Goal: Information Seeking & Learning: Learn about a topic

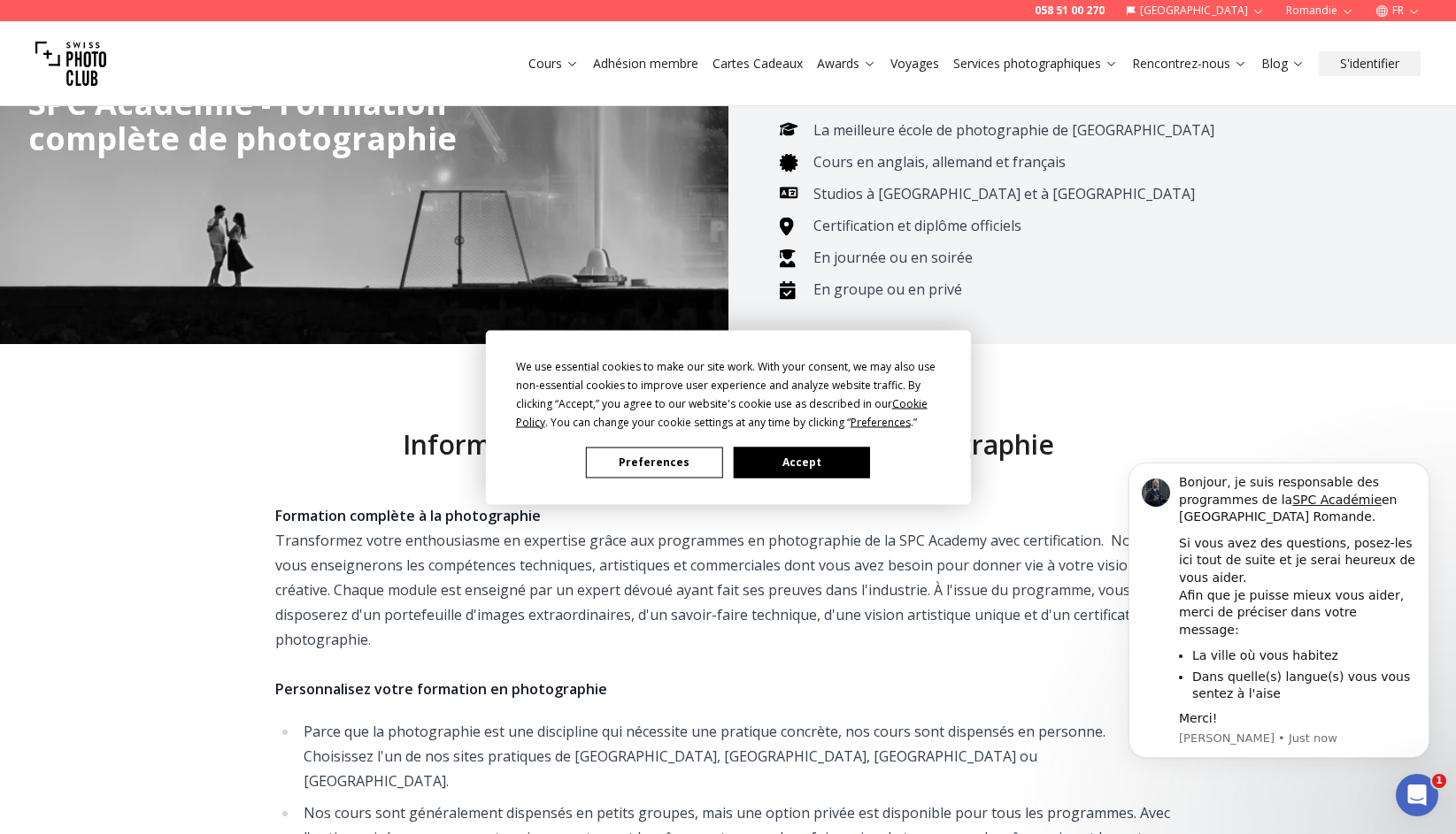
scroll to position [159, 0]
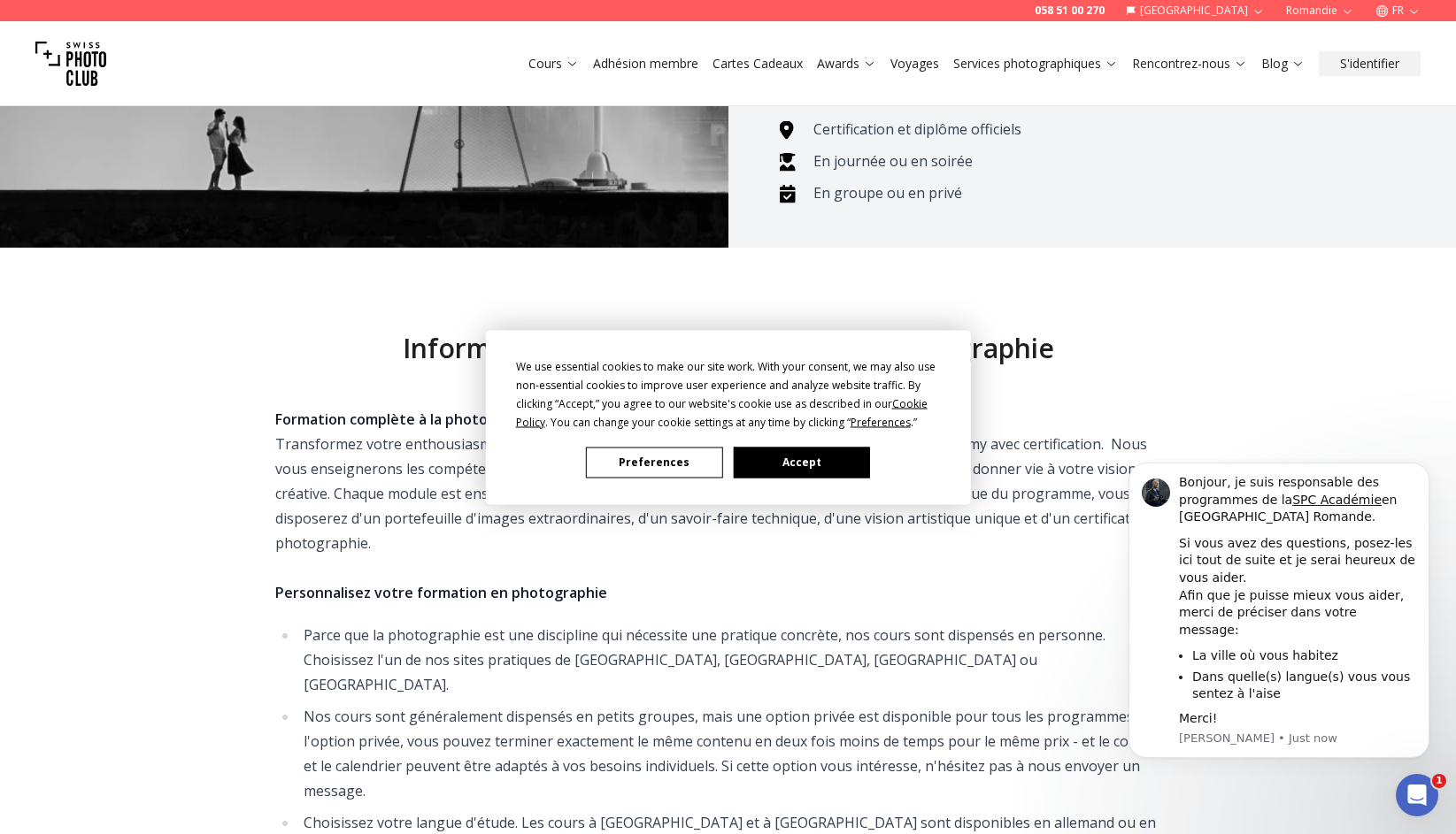
click at [788, 456] on button "Accept" at bounding box center [801, 462] width 136 height 31
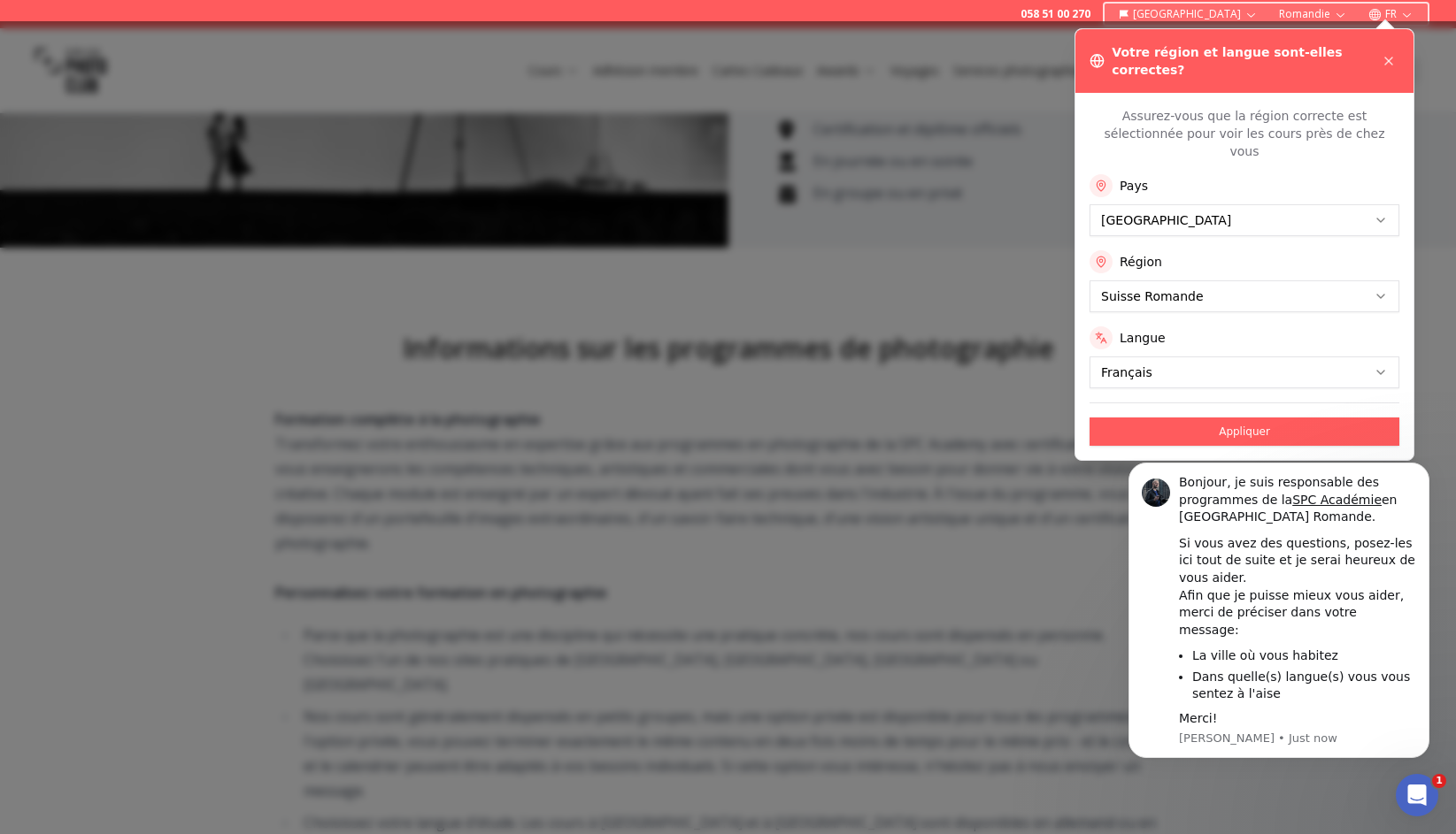
click at [770, 451] on div at bounding box center [728, 427] width 1456 height 813
click at [1207, 418] on button "Appliquer" at bounding box center [1244, 432] width 310 height 28
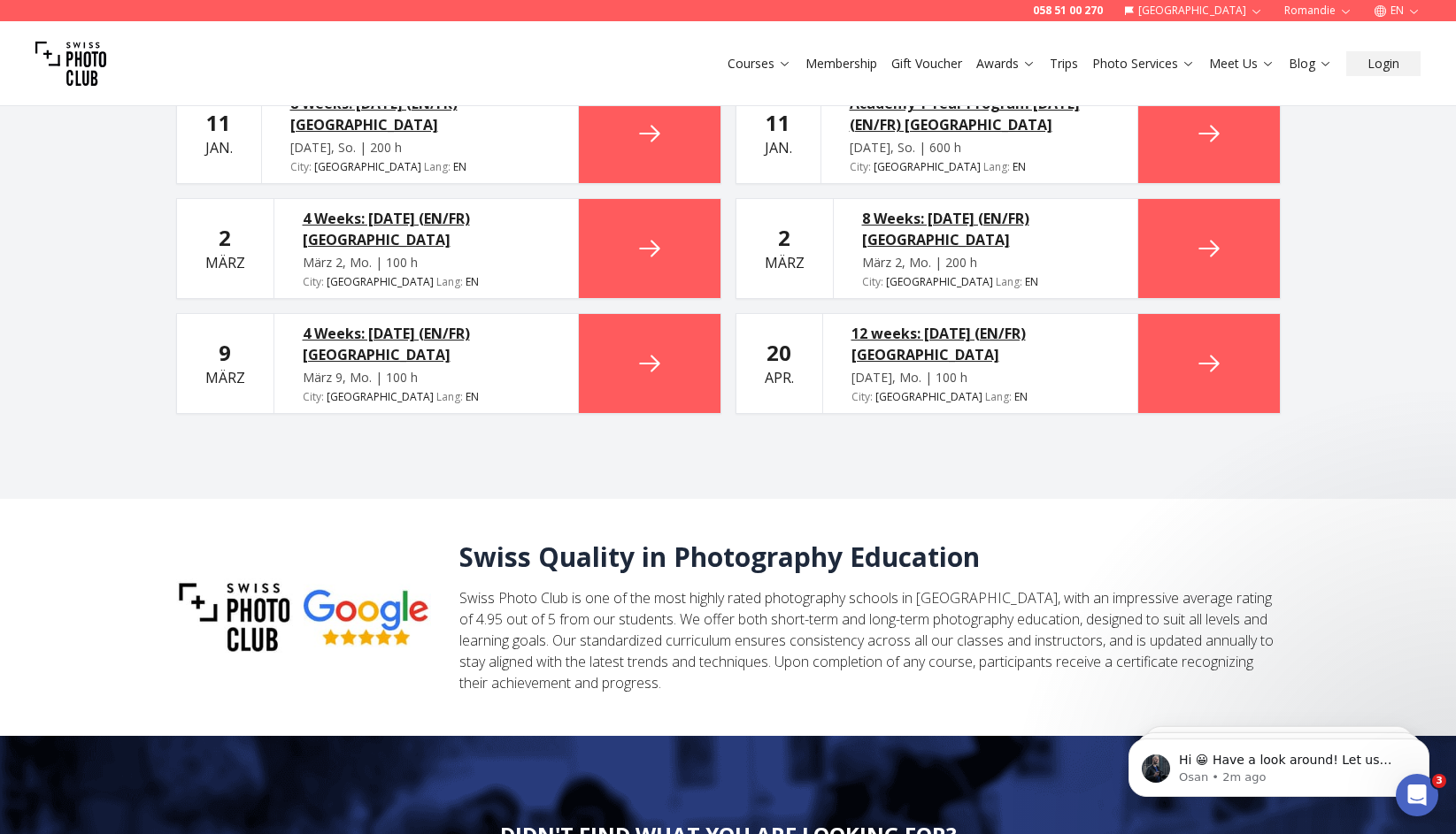
scroll to position [4215, 0]
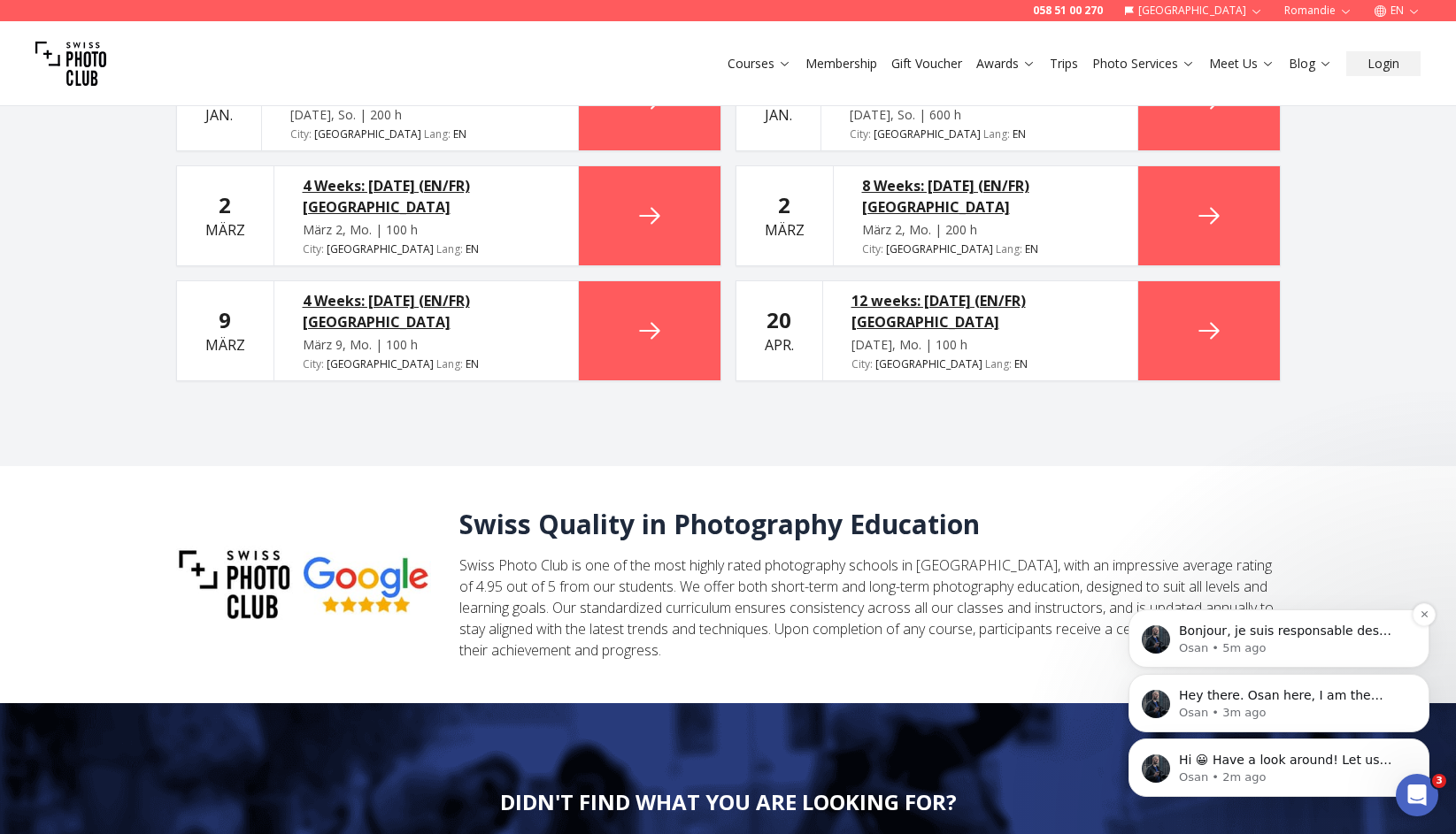
click at [1255, 640] on p "Osan • 5m ago" at bounding box center [1292, 649] width 228 height 16
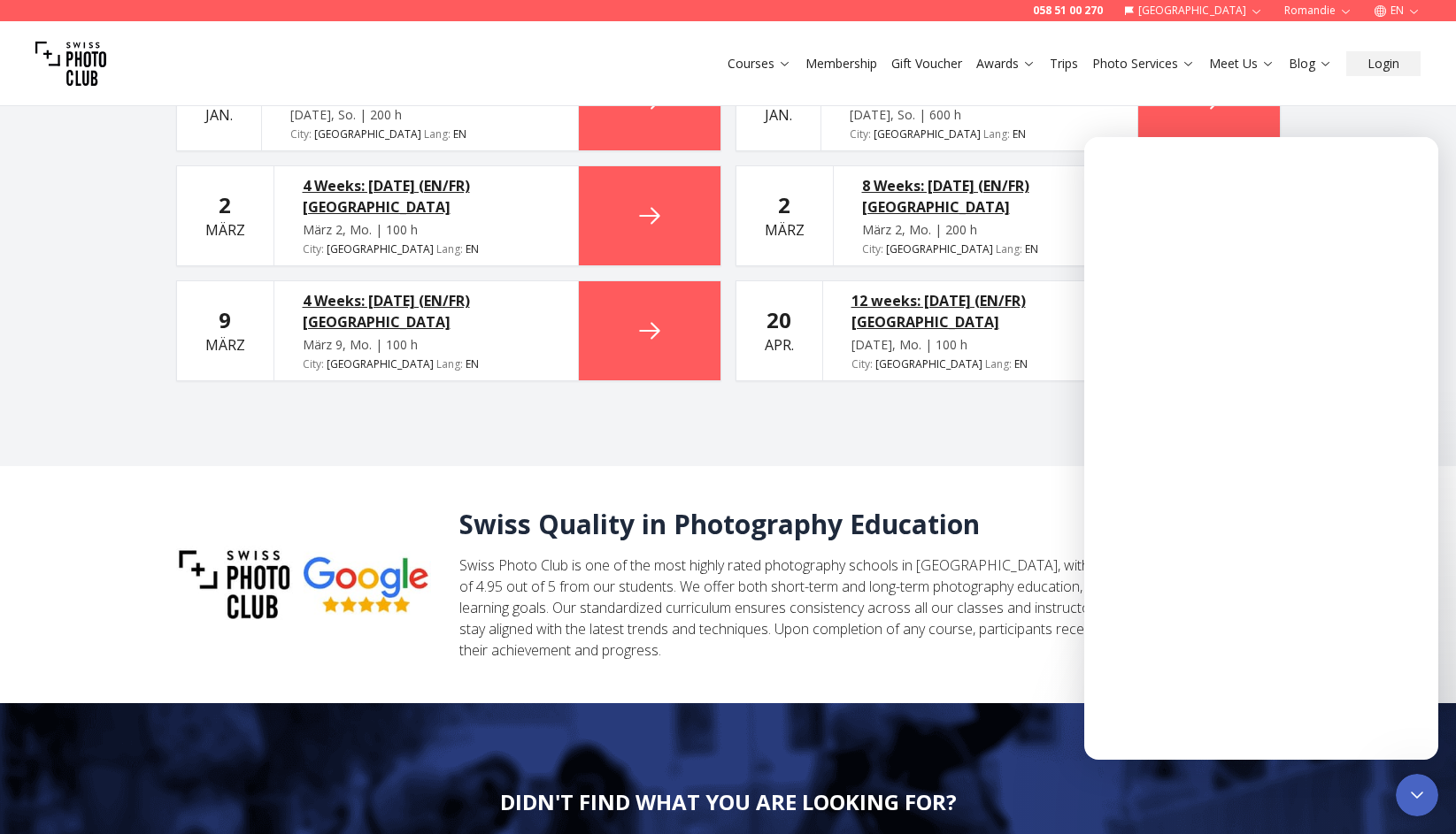
scroll to position [0, 0]
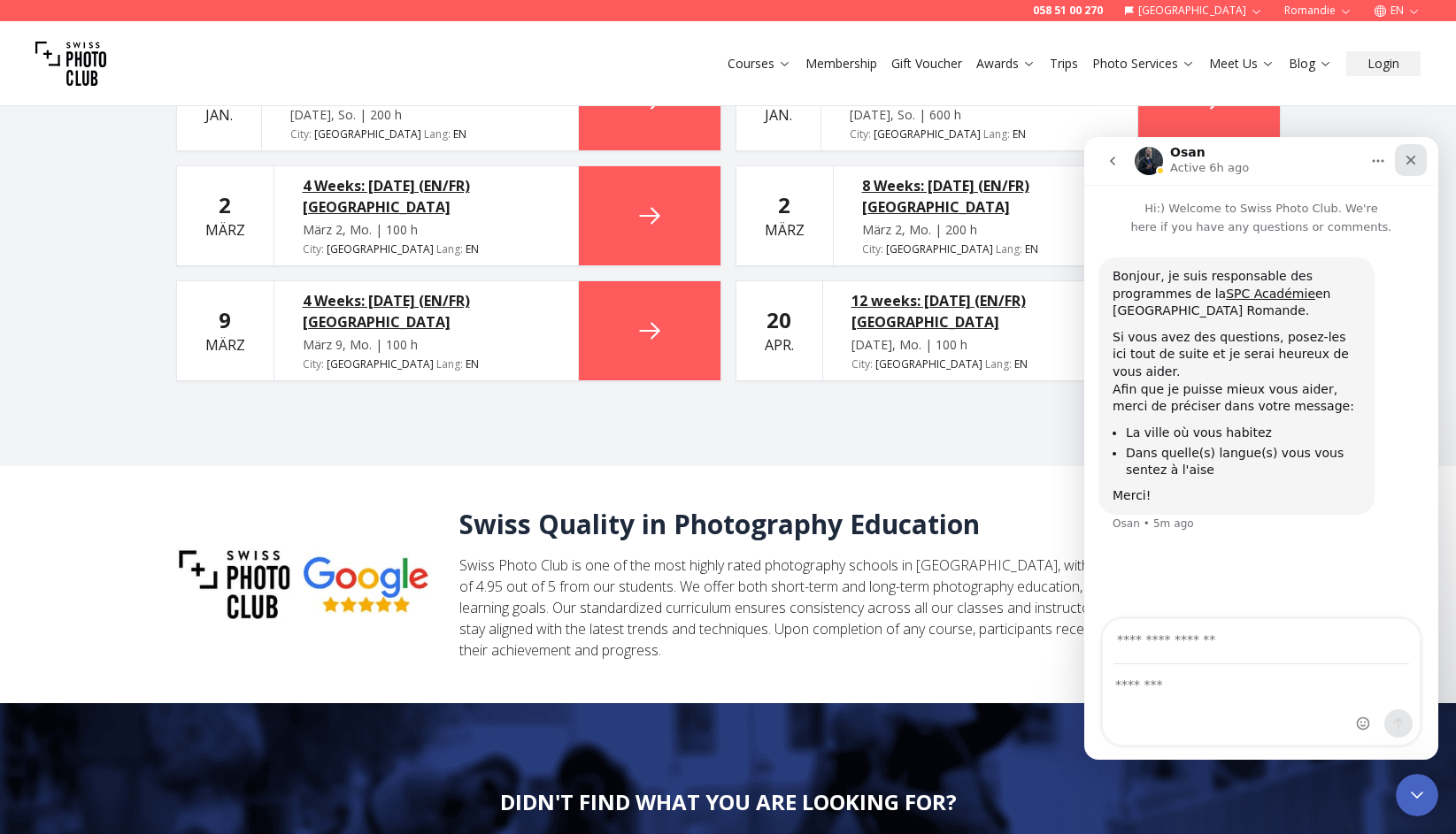
click at [1411, 160] on icon "Close" at bounding box center [1411, 160] width 10 height 10
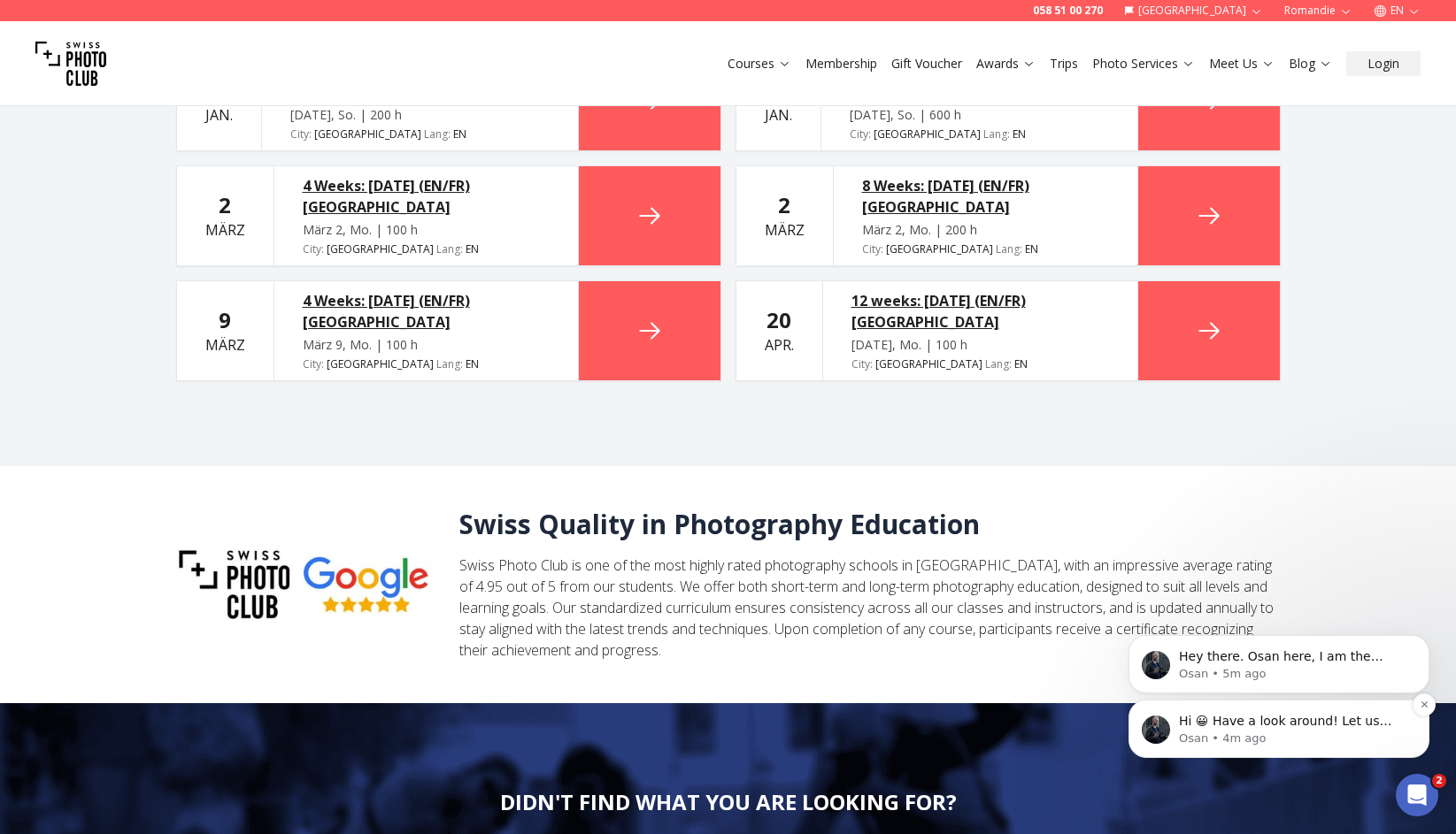
click at [1250, 725] on span "Hi 😀 Have a look around! Let us know if you have any questions." at bounding box center [1285, 730] width 214 height 32
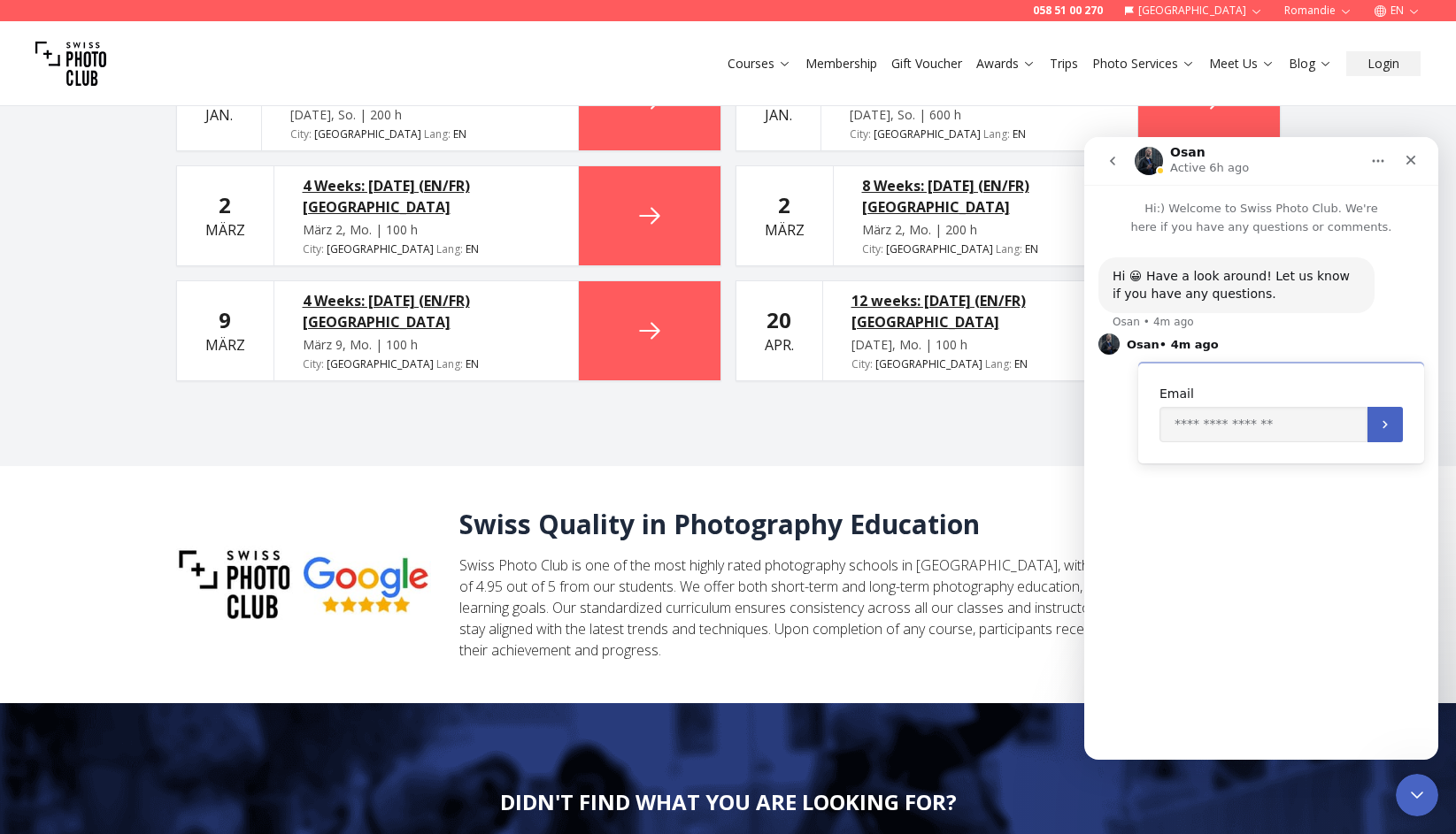
click at [1201, 546] on div "Hi 😀 Have a look around! Let us know if you have any questions. [GEOGRAPHIC_DAT…" at bounding box center [1261, 491] width 354 height 509
click at [1414, 163] on icon "Close" at bounding box center [1411, 160] width 10 height 10
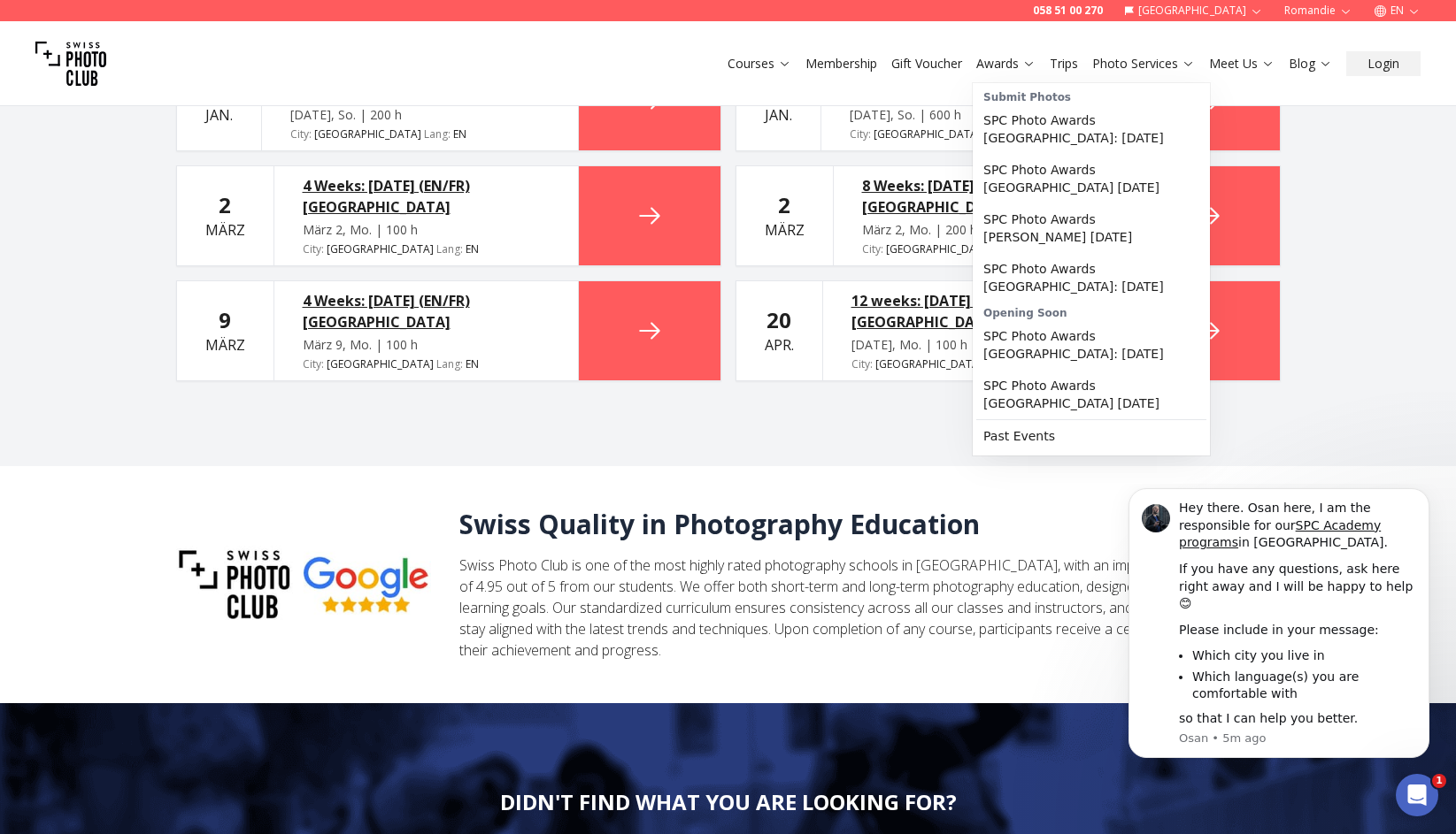
click at [1002, 65] on link "Awards" at bounding box center [1005, 63] width 59 height 17
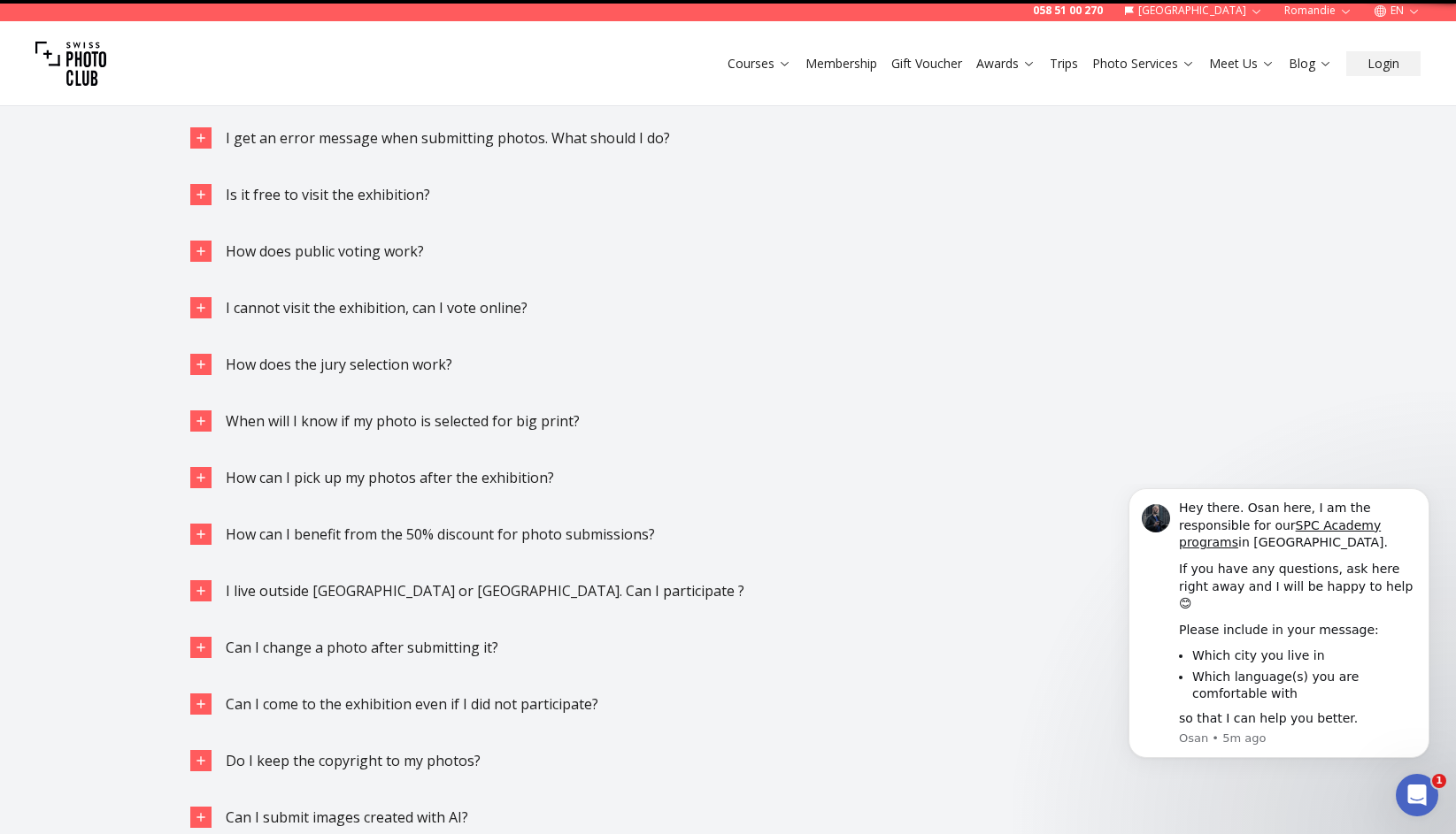
click at [1002, 65] on div "Courses Membership Gift Voucher Awards Trips Photo Services Meet Us Blog Login" at bounding box center [728, 63] width 1456 height 84
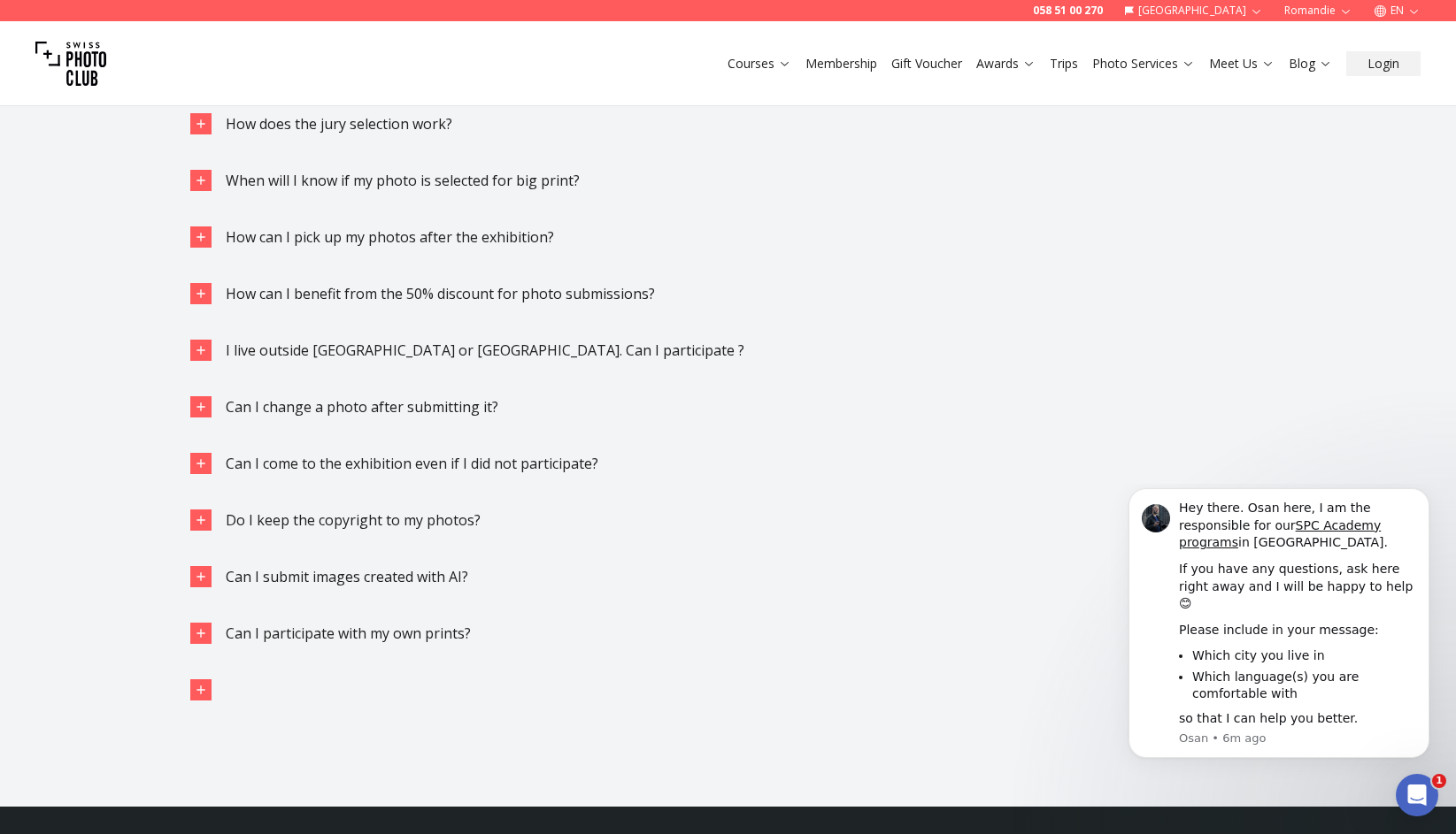
scroll to position [4903, 0]
